Goal: Find specific page/section: Find specific page/section

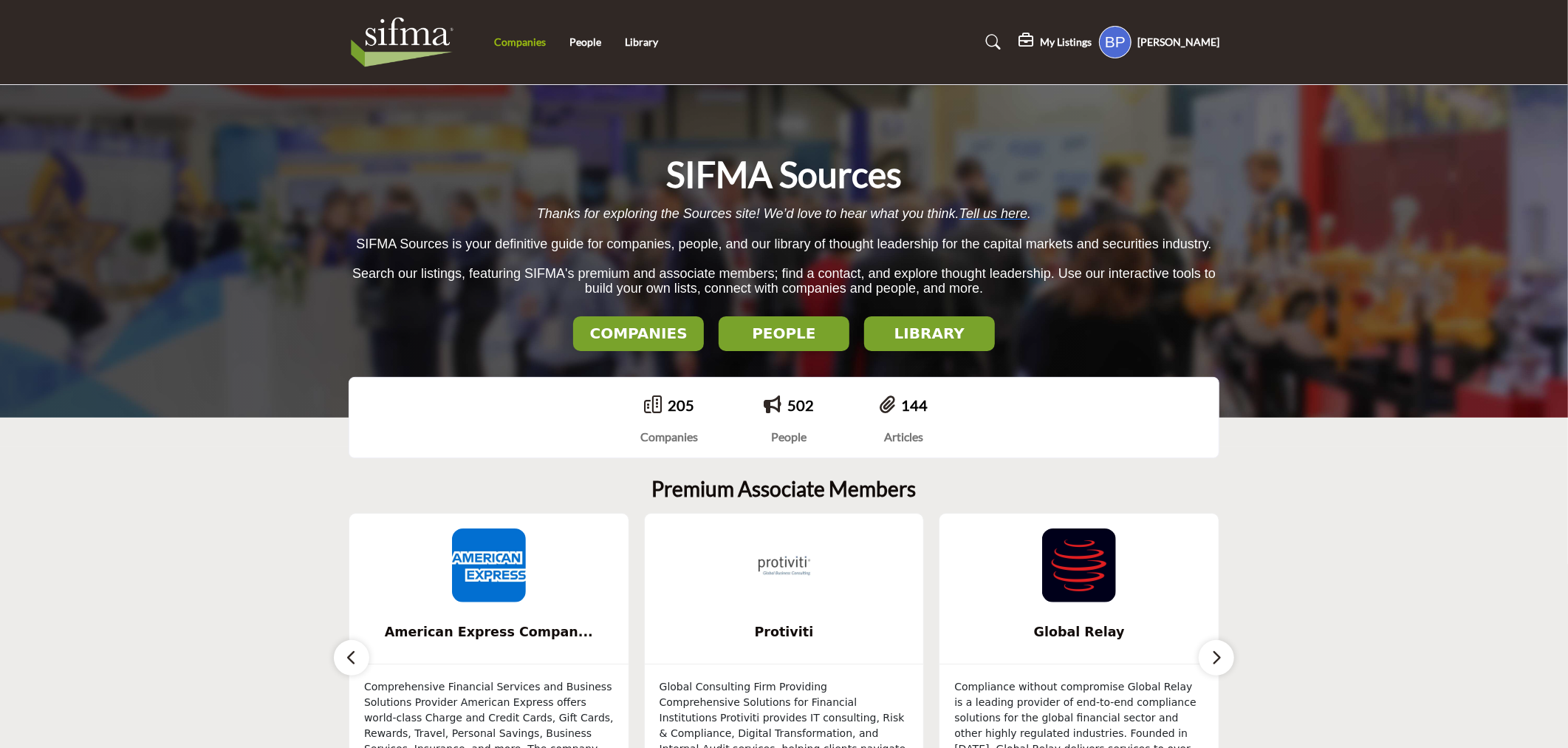
click at [515, 44] on link "Companies" at bounding box center [519, 41] width 52 height 12
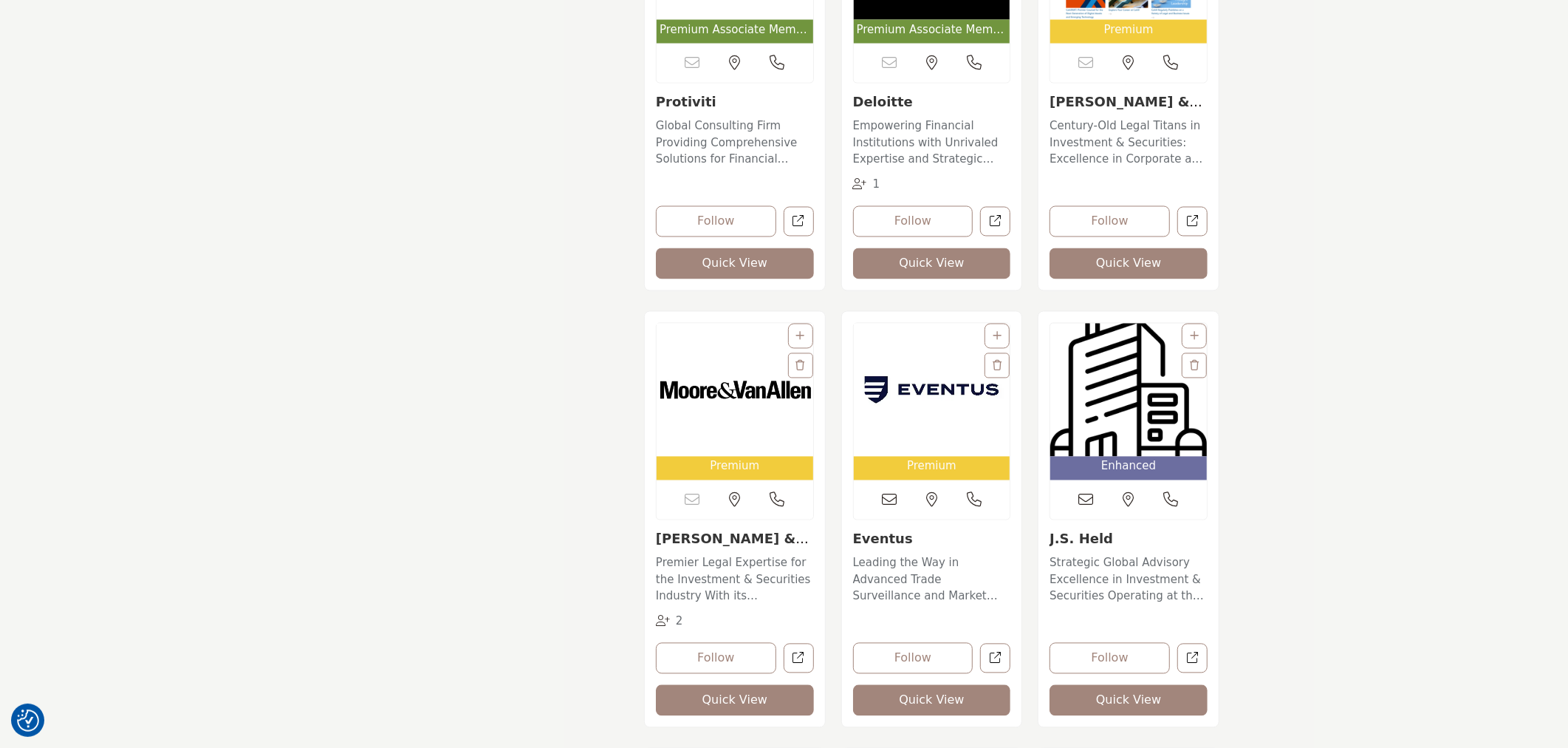
scroll to position [2708, 0]
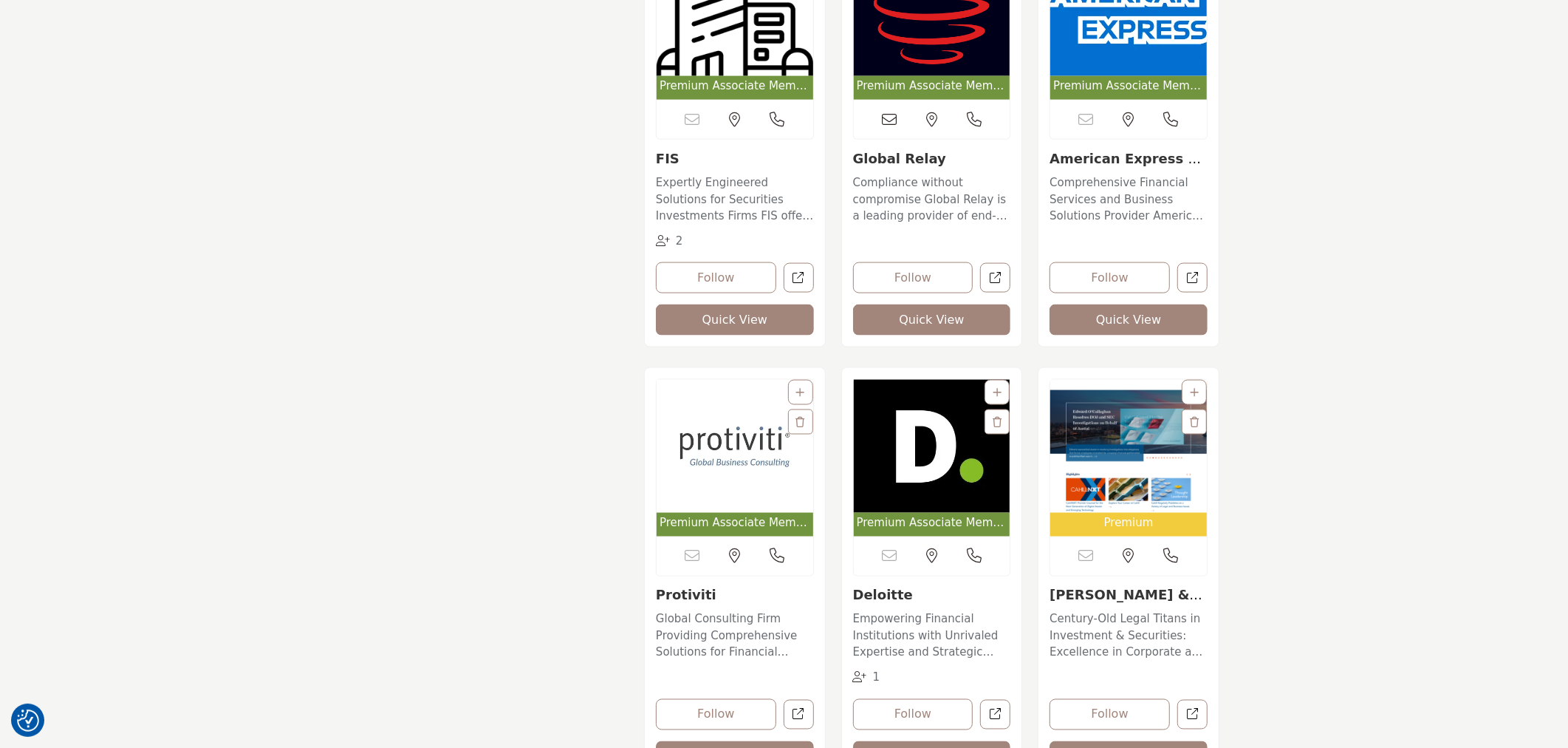
scroll to position [1395, 0]
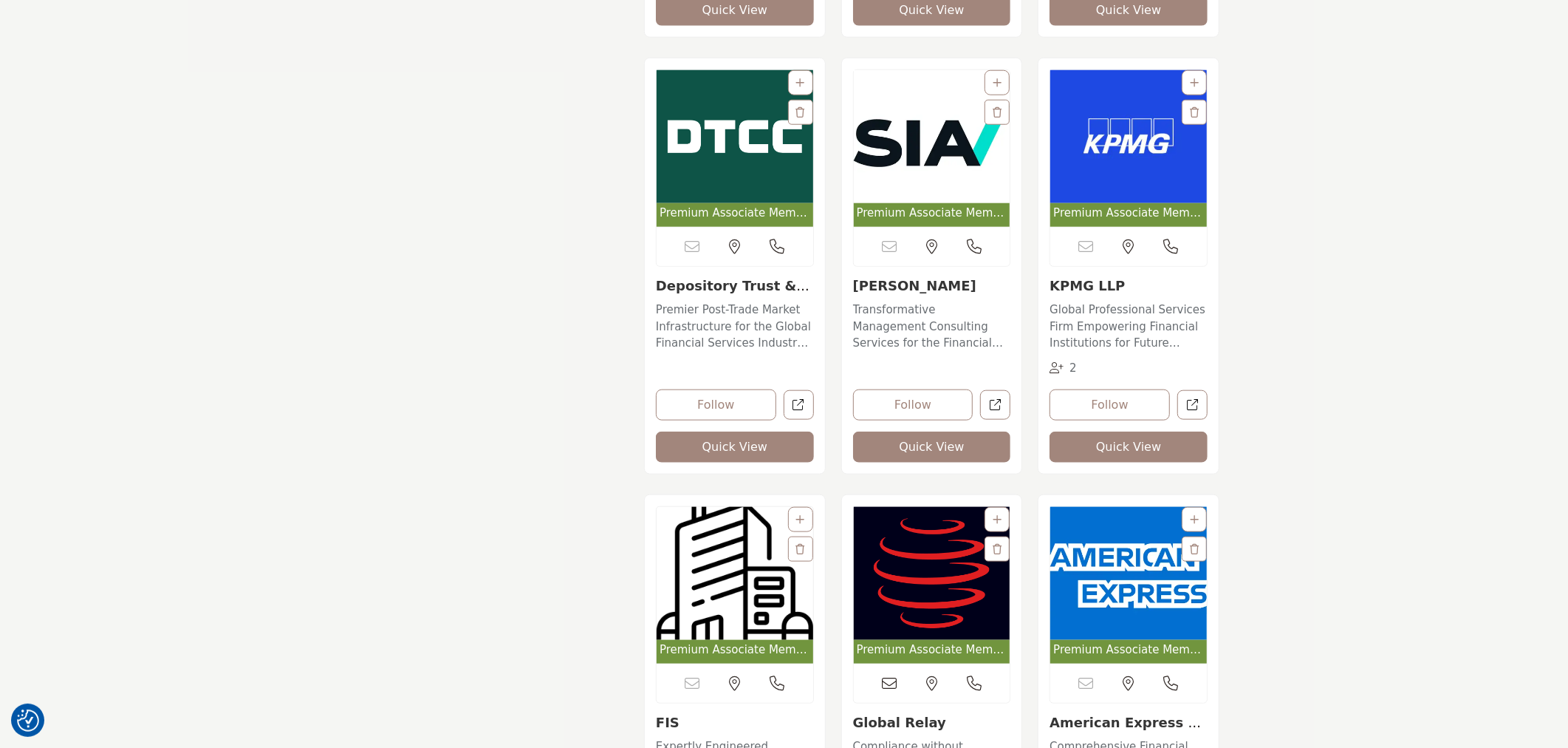
scroll to position [1067, 0]
